Goal: Browse casually

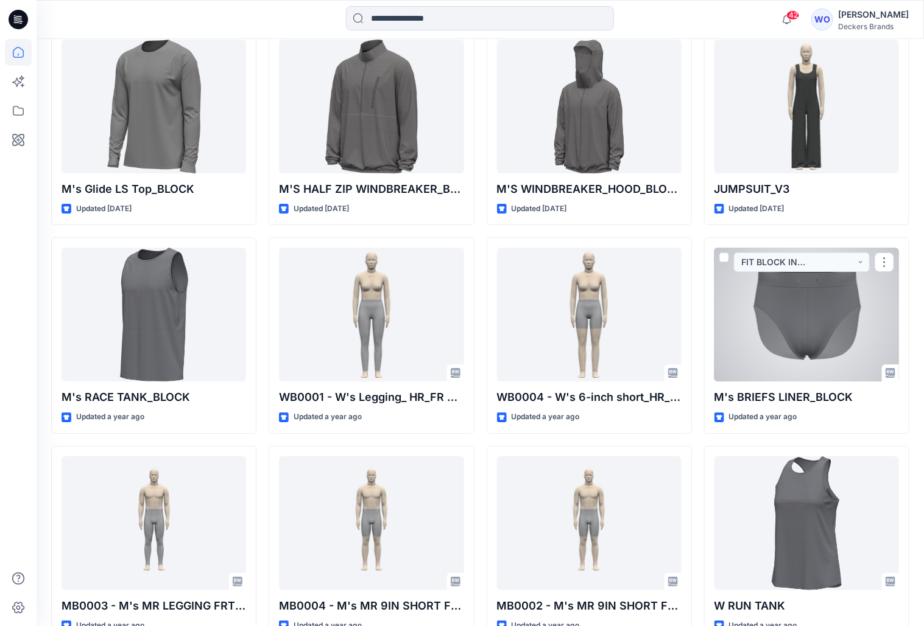
scroll to position [3501, 0]
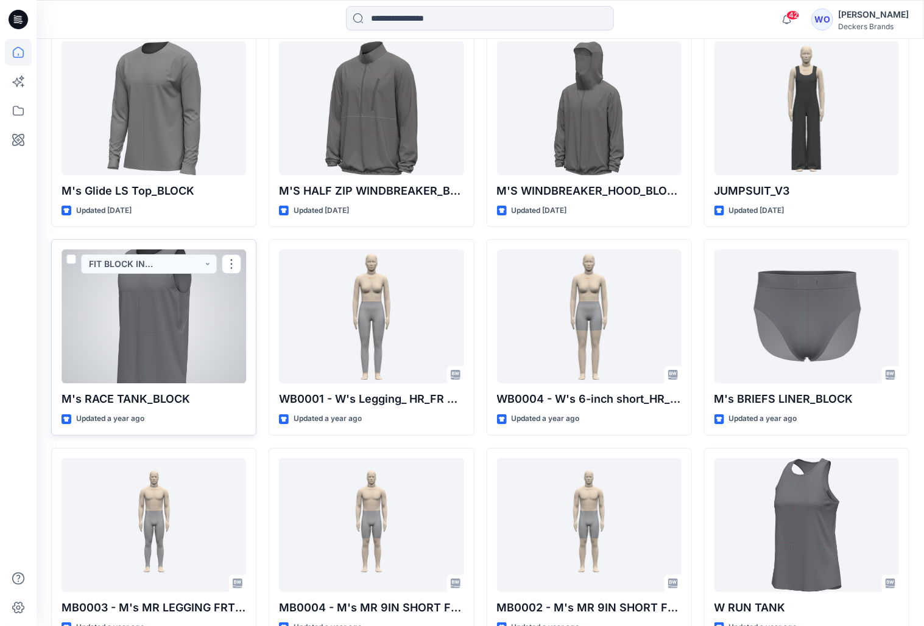
click at [158, 285] on div at bounding box center [153, 317] width 184 height 134
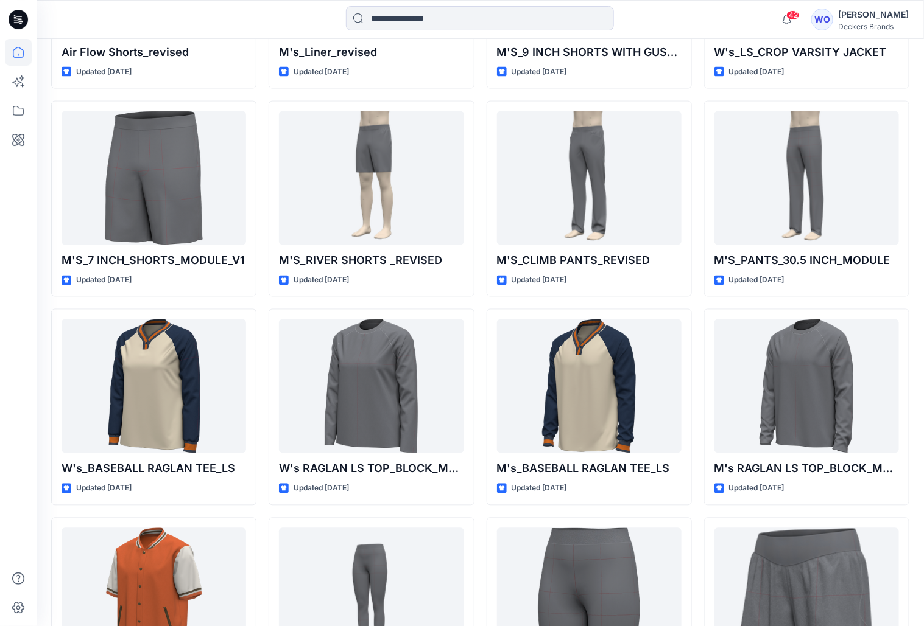
scroll to position [1842, 0]
